Goal: Transaction & Acquisition: Book appointment/travel/reservation

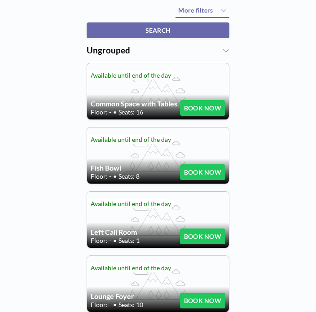
scroll to position [156, 0]
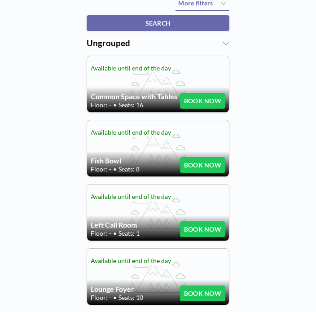
click at [199, 163] on button "BOOK NOW" at bounding box center [202, 165] width 45 height 16
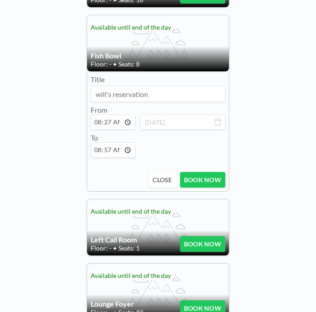
scroll to position [262, 0]
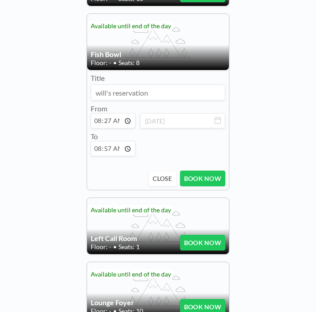
click at [125, 100] on input at bounding box center [158, 92] width 134 height 15
type input "Becky SHG"
click at [270, 89] on div "FIND RESOURCE When available? Mon, Oct 13, 2025 08:27 or Available now How long…" at bounding box center [158, 109] width 316 height 697
click at [113, 128] on input "08:27" at bounding box center [113, 120] width 45 height 15
type input "10:27"
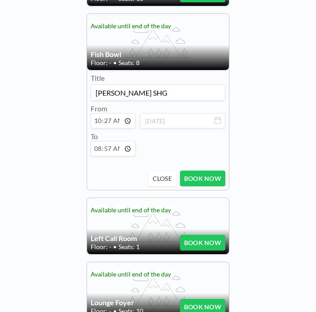
type input "10:57"
type input "10:00"
click at [123, 154] on input "10:57" at bounding box center [113, 148] width 45 height 15
type input "11:00"
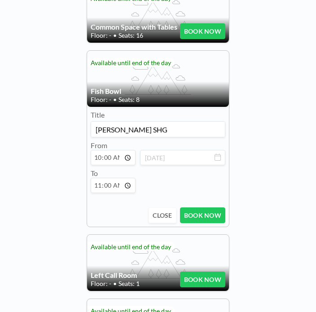
click at [202, 215] on button "BOOK NOW" at bounding box center [202, 215] width 45 height 16
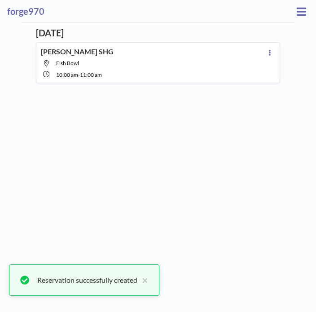
click at [122, 60] on span "Fish Bowl" at bounding box center [160, 63] width 208 height 7
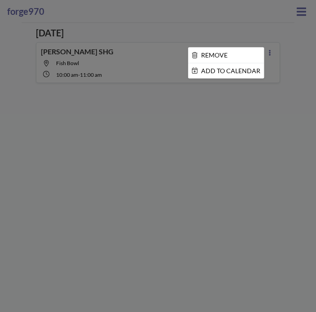
click at [133, 157] on div at bounding box center [158, 156] width 316 height 312
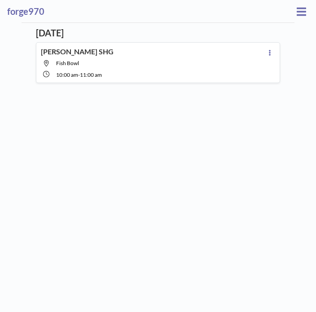
click at [294, 9] on button at bounding box center [301, 11] width 15 height 14
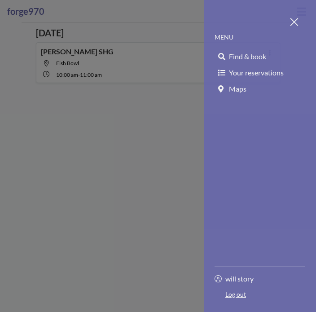
click at [251, 51] on link "Find & book" at bounding box center [260, 56] width 91 height 16
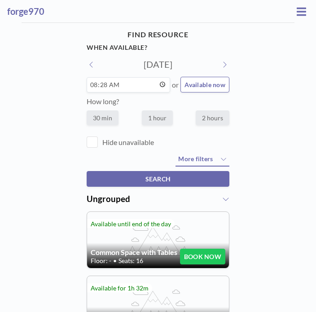
click at [297, 6] on icon at bounding box center [301, 11] width 9 height 11
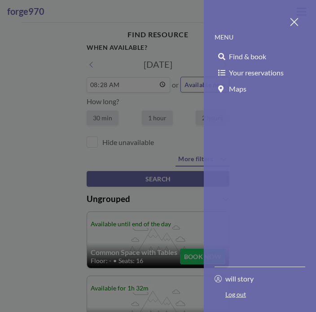
click at [245, 84] on span "Maps" at bounding box center [238, 88] width 18 height 9
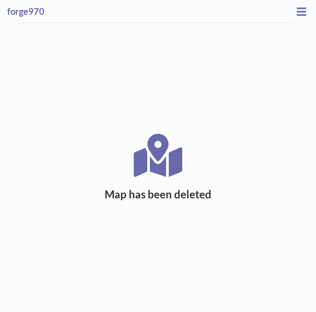
click at [297, 15] on icon at bounding box center [301, 11] width 9 height 8
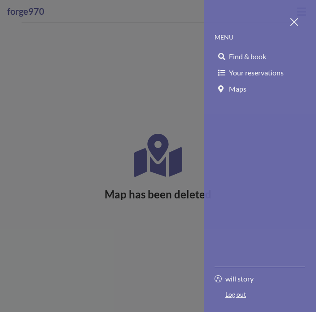
click at [264, 70] on span "Your reservations" at bounding box center [256, 72] width 55 height 9
